Goal: Complete application form

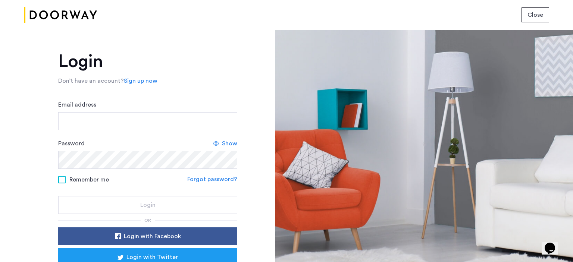
click at [535, 12] on span "Close" at bounding box center [535, 14] width 16 height 9
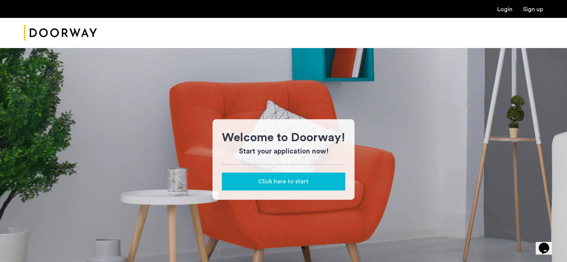
click at [305, 176] on button "Click here to start" at bounding box center [283, 182] width 123 height 18
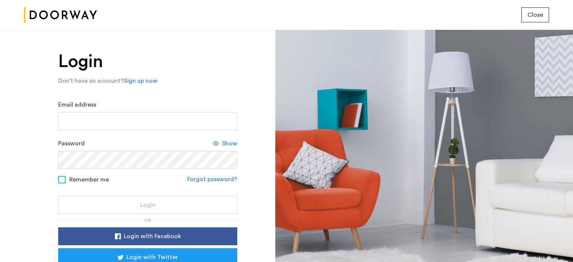
click at [533, 15] on span "Close" at bounding box center [535, 14] width 16 height 9
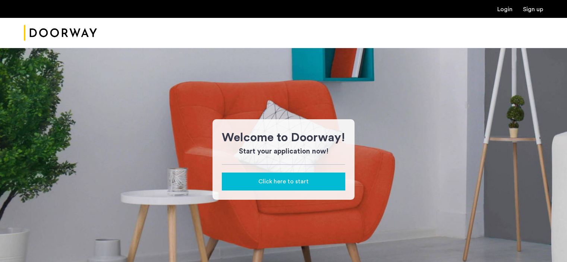
click at [291, 180] on span "Click here to start" at bounding box center [283, 181] width 50 height 9
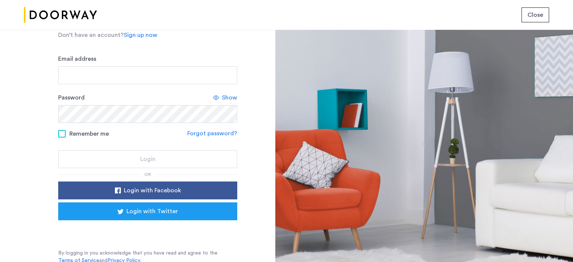
scroll to position [47, 0]
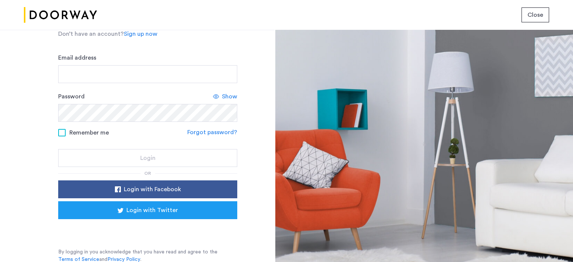
click at [533, 10] on button "Close" at bounding box center [535, 14] width 28 height 15
